Goal: Use online tool/utility: Utilize a website feature to perform a specific function

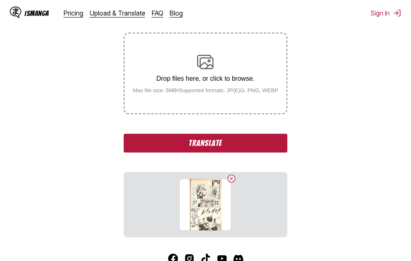
scroll to position [163, 0]
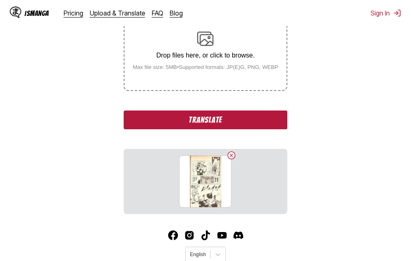
click at [220, 119] on button "Translate" at bounding box center [205, 120] width 163 height 19
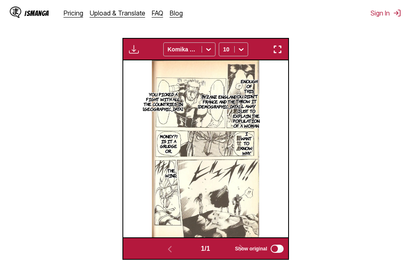
scroll to position [221, 0]
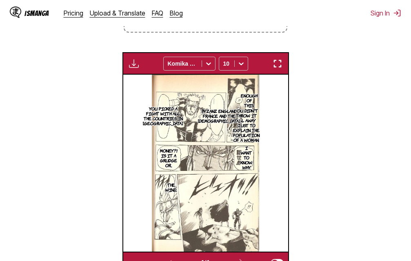
click at [283, 66] on button "button" at bounding box center [277, 63] width 15 height 11
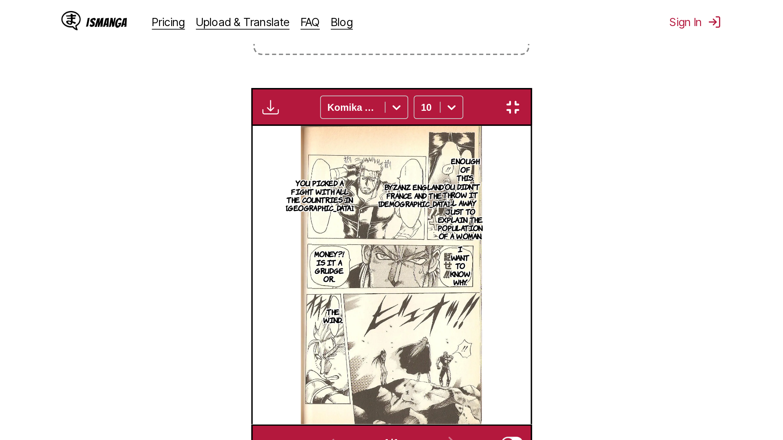
scroll to position [86, 0]
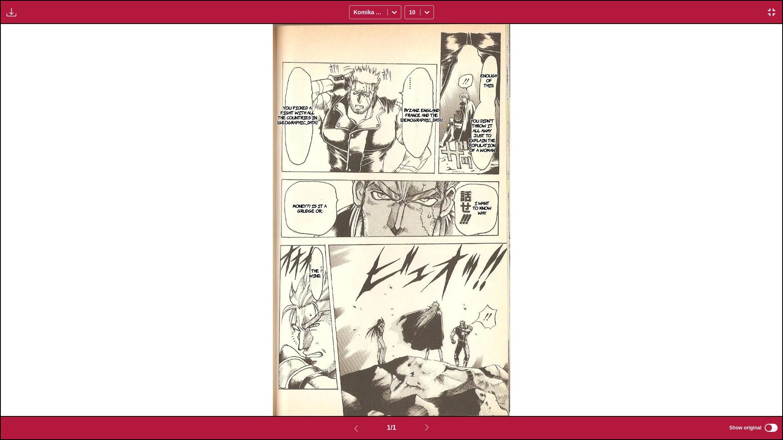
click at [410, 10] on img "button" at bounding box center [772, 12] width 10 height 10
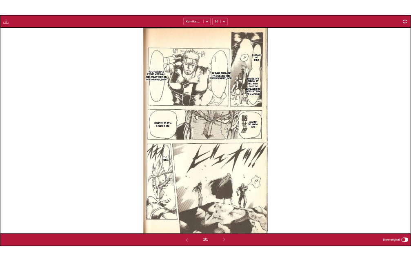
scroll to position [213, 0]
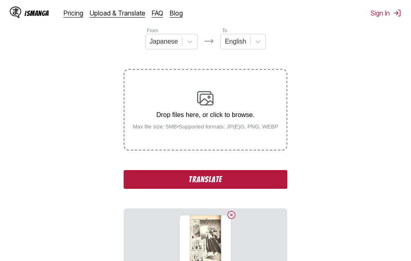
click at [217, 184] on button "Translate" at bounding box center [205, 179] width 163 height 19
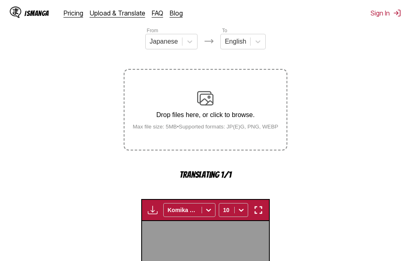
scroll to position [262, 0]
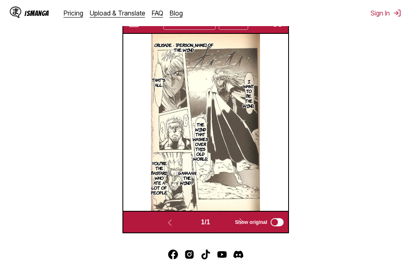
click at [279, 27] on img "button" at bounding box center [277, 23] width 10 height 10
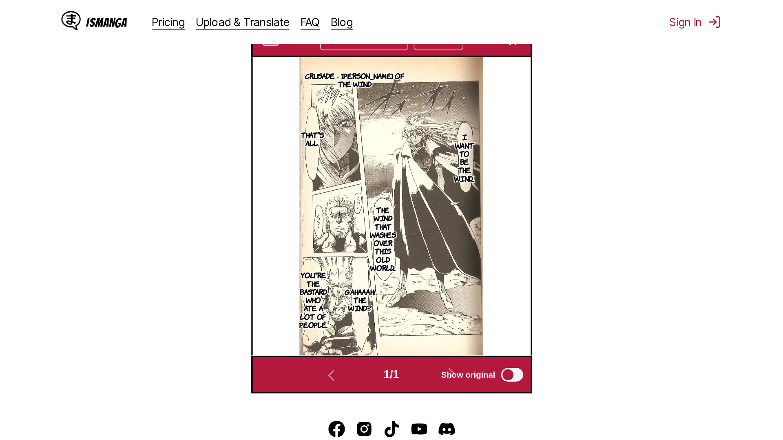
scroll to position [86, 0]
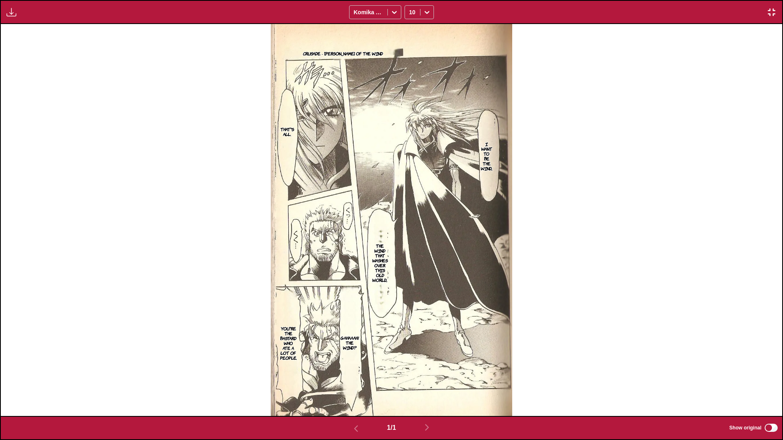
click at [410, 11] on img "button" at bounding box center [772, 12] width 10 height 10
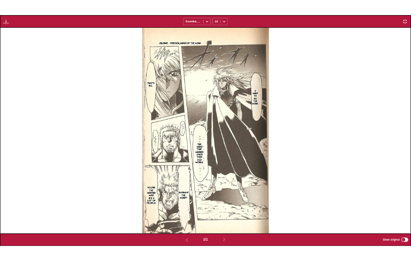
scroll to position [213, 0]
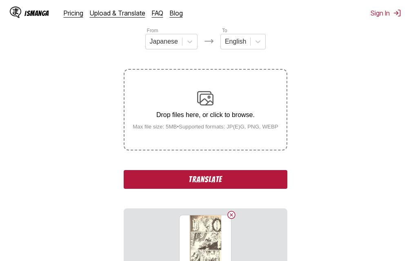
click at [209, 181] on button "Translate" at bounding box center [205, 179] width 163 height 19
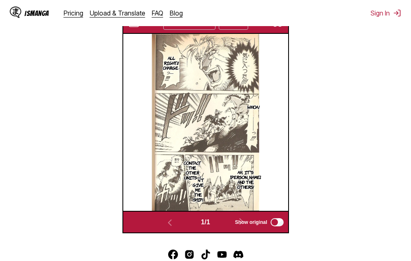
click at [279, 28] on img "button" at bounding box center [277, 23] width 10 height 10
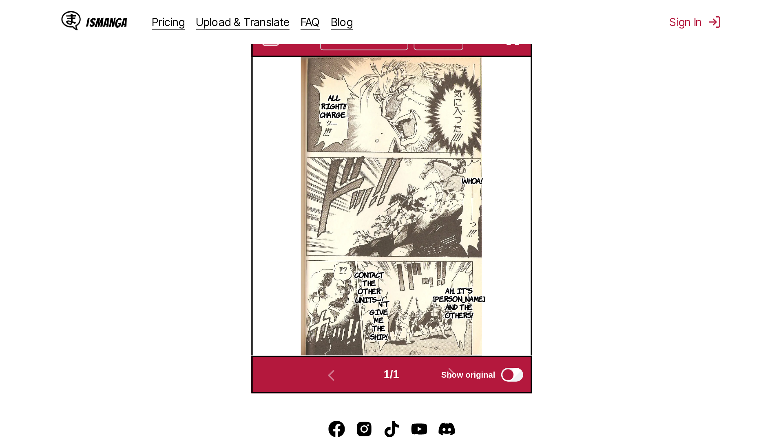
scroll to position [86, 0]
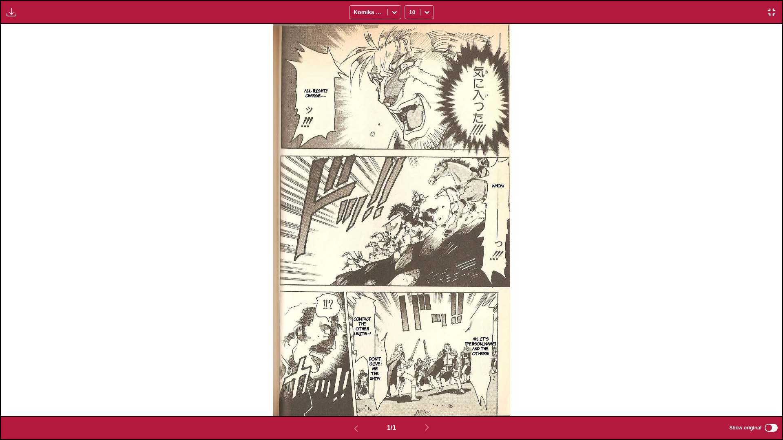
click at [410, 9] on img "button" at bounding box center [772, 12] width 10 height 10
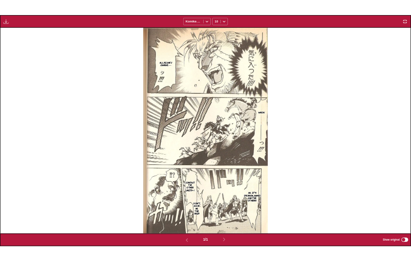
scroll to position [213, 0]
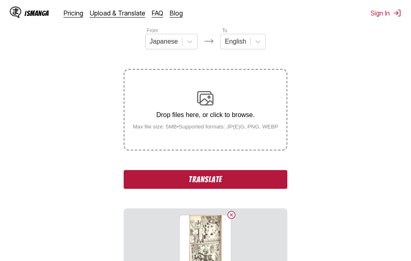
click at [223, 181] on button "Translate" at bounding box center [205, 179] width 163 height 19
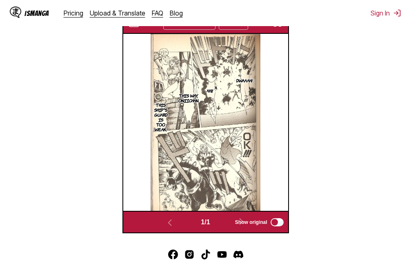
click at [279, 27] on img "button" at bounding box center [277, 23] width 10 height 10
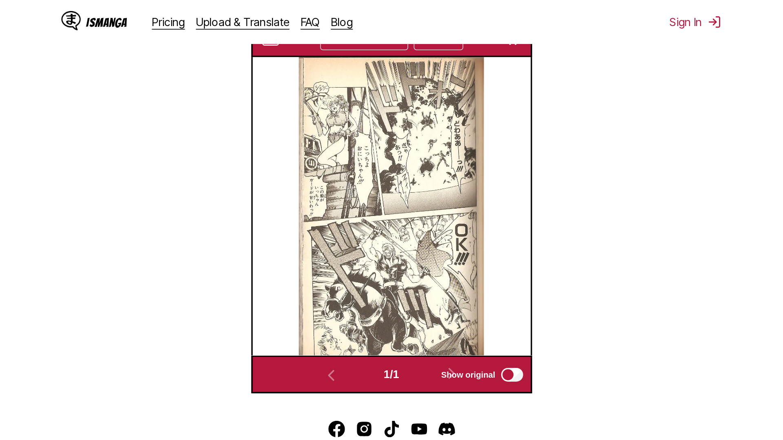
scroll to position [86, 0]
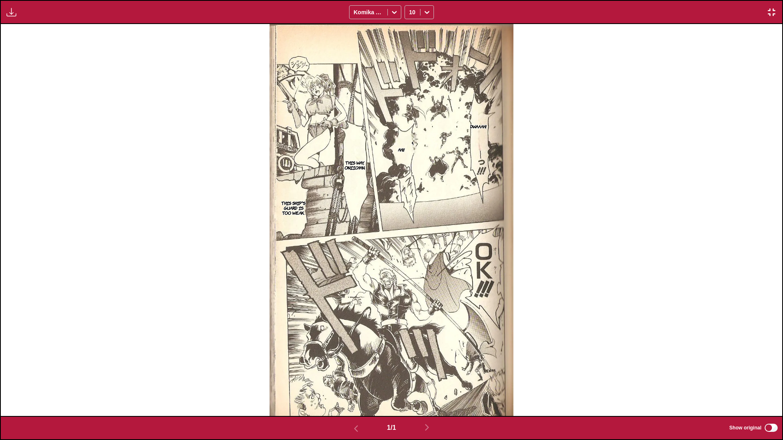
click at [410, 13] on img "button" at bounding box center [772, 12] width 10 height 10
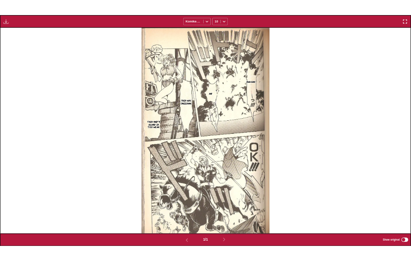
scroll to position [213, 0]
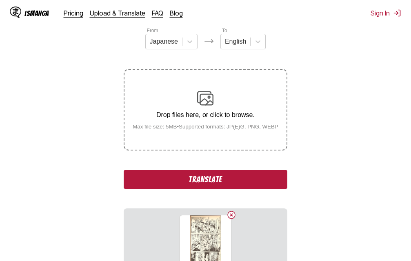
click at [205, 180] on button "Translate" at bounding box center [205, 179] width 163 height 19
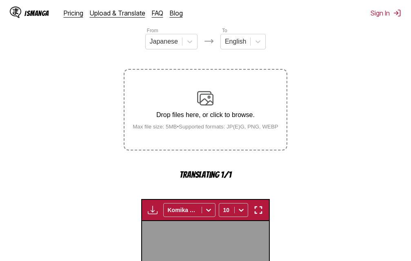
scroll to position [262, 0]
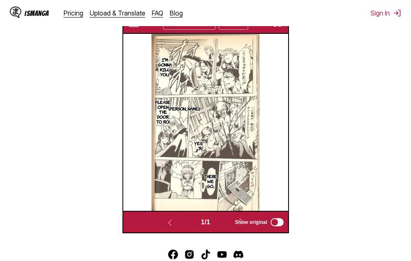
click at [279, 27] on img "button" at bounding box center [277, 23] width 10 height 10
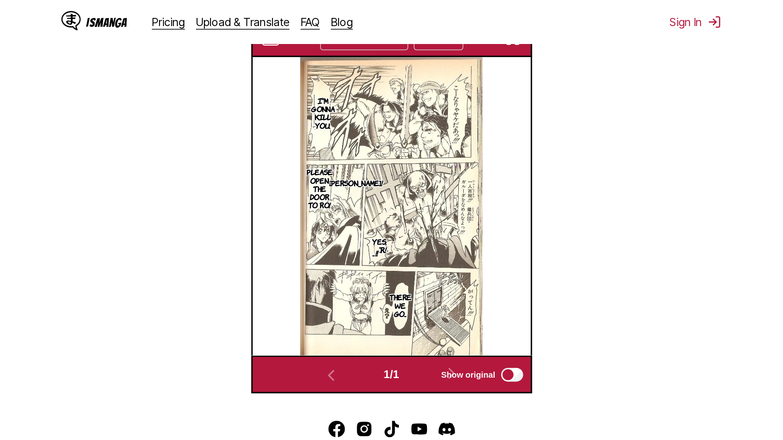
scroll to position [86, 0]
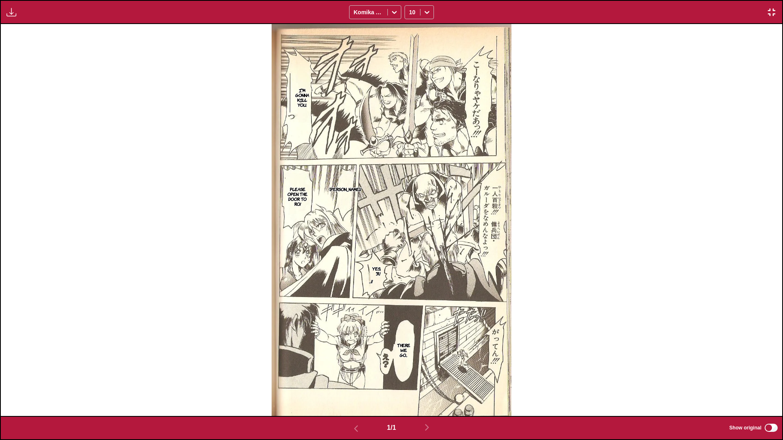
click at [410, 16] on img "button" at bounding box center [772, 12] width 10 height 10
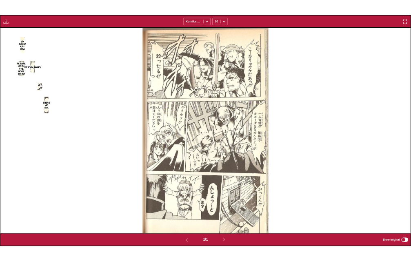
scroll to position [213, 0]
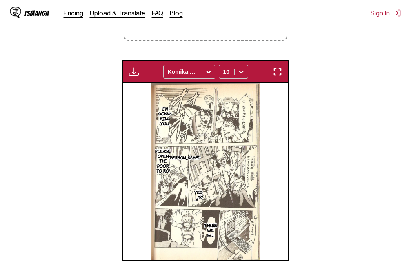
click at [305, 29] on section "From Japanese To English Drop files here, or click to browse. Max file size: 5M…" at bounding box center [206, 99] width 398 height 365
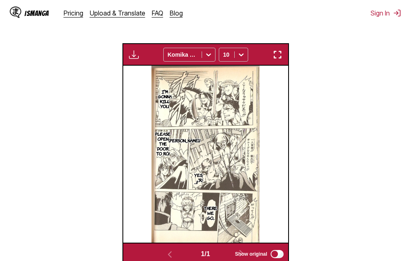
scroll to position [189, 0]
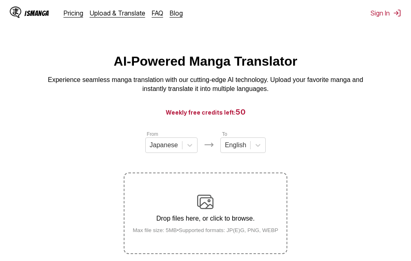
scroll to position [104, 0]
